Goal: Navigation & Orientation: Understand site structure

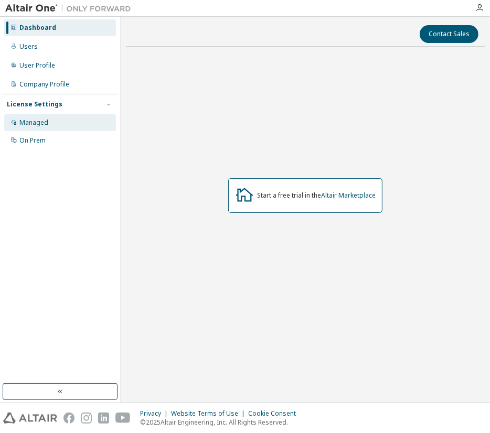
click at [42, 119] on div "Managed" at bounding box center [33, 123] width 29 height 8
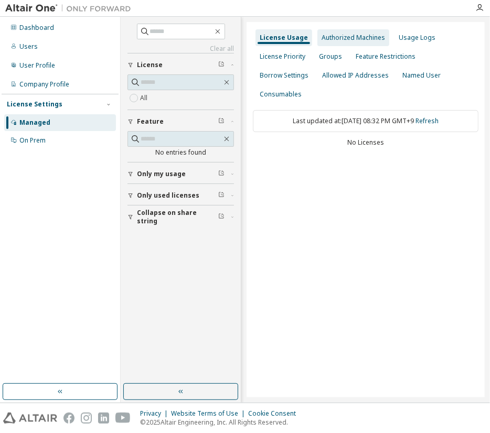
click at [341, 39] on div "Authorized Machines" at bounding box center [353, 38] width 63 height 8
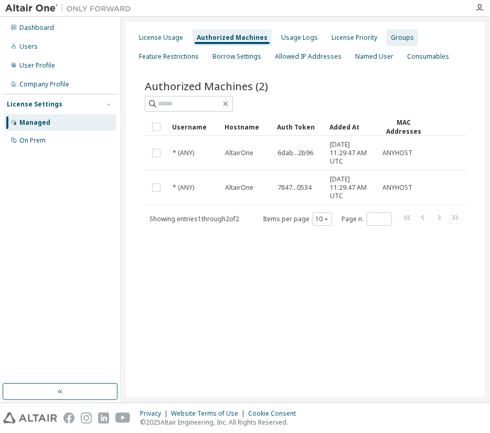
click at [391, 40] on div "Groups" at bounding box center [402, 38] width 23 height 8
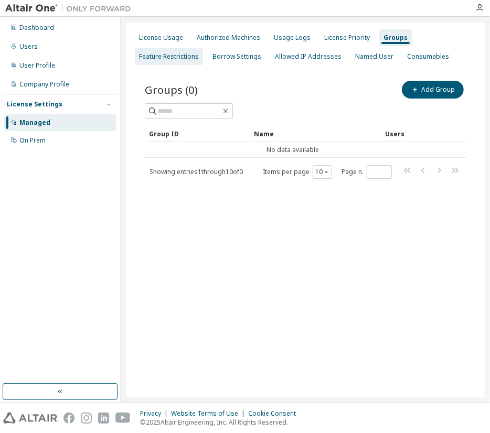
click at [177, 62] on div "Feature Restrictions" at bounding box center [169, 56] width 68 height 17
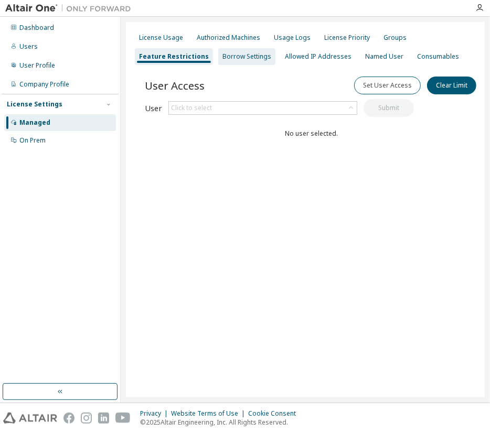
click at [243, 63] on div "Borrow Settings" at bounding box center [246, 56] width 57 height 17
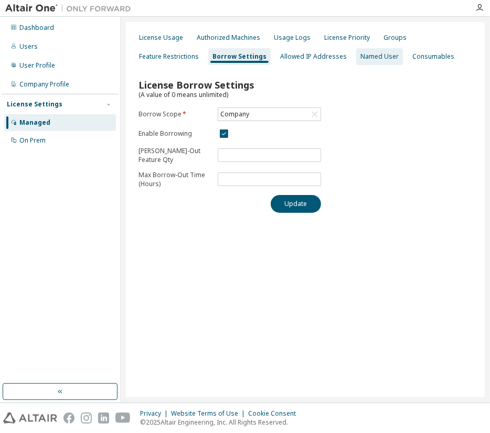
click at [360, 60] on div "Named User" at bounding box center [379, 56] width 38 height 8
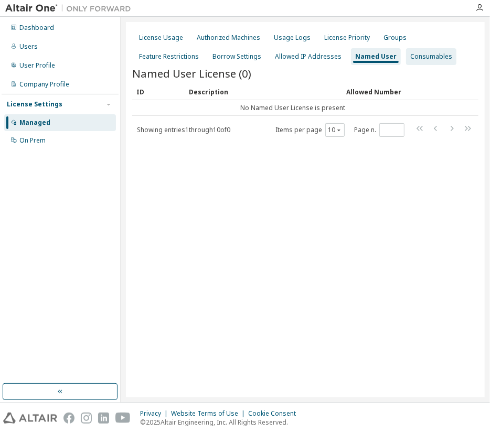
click at [410, 60] on div "Consumables" at bounding box center [431, 56] width 42 height 8
